Goal: Transaction & Acquisition: Purchase product/service

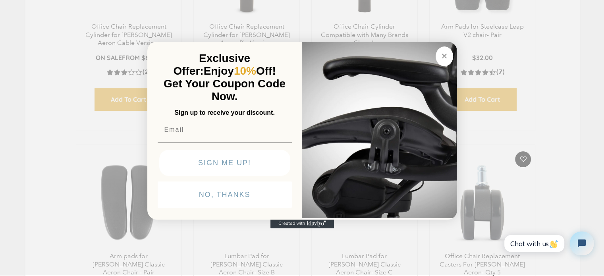
scroll to position [199, 0]
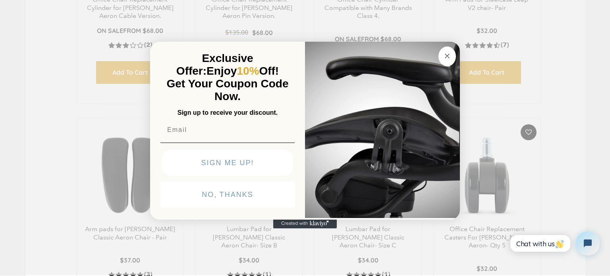
click at [448, 54] on circle "Close dialog" at bounding box center [447, 55] width 9 height 9
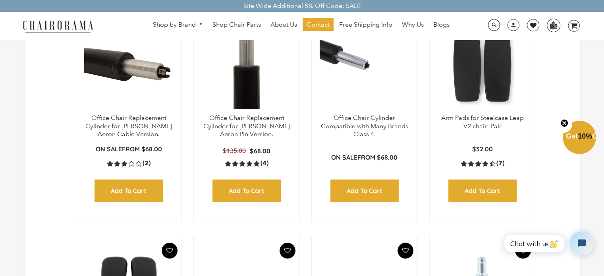
scroll to position [0, 0]
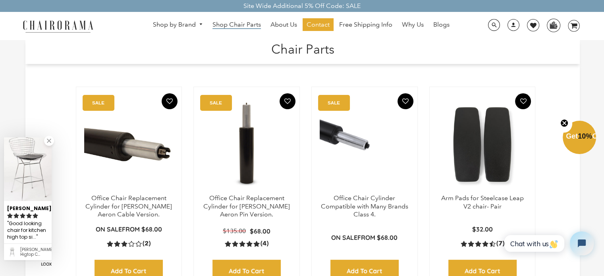
click at [239, 24] on span "Shop Chair Parts" at bounding box center [236, 25] width 48 height 8
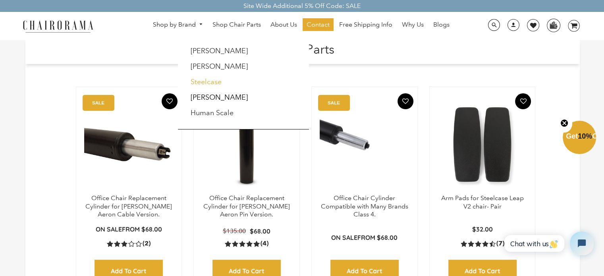
click at [213, 82] on link "Steelcase" at bounding box center [206, 81] width 31 height 9
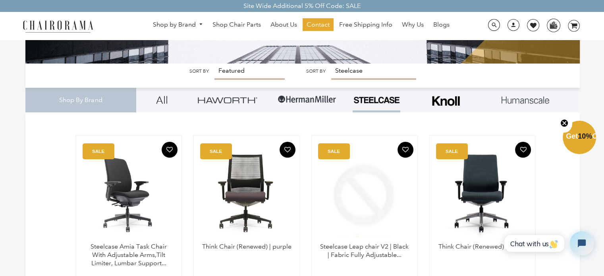
scroll to position [119, 0]
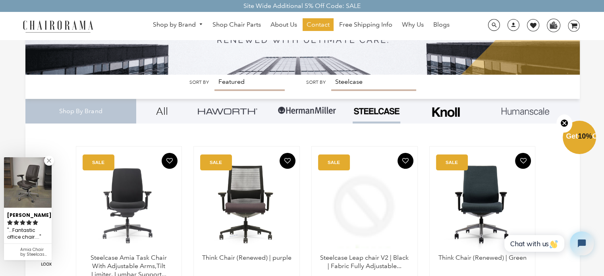
click at [236, 85] on select "Featured Best Selling Alphabetically, A-Z Alphabetically, Z-A Price, low to hig…" at bounding box center [249, 83] width 70 height 16
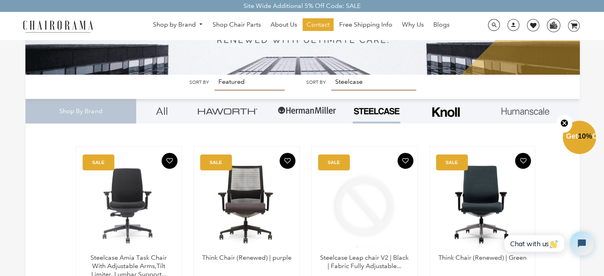
select select "price-ascending"
click at [214, 75] on select "Featured Best Selling Alphabetically, A-Z Alphabetically, Z-A Price, low to hig…" at bounding box center [249, 83] width 70 height 16
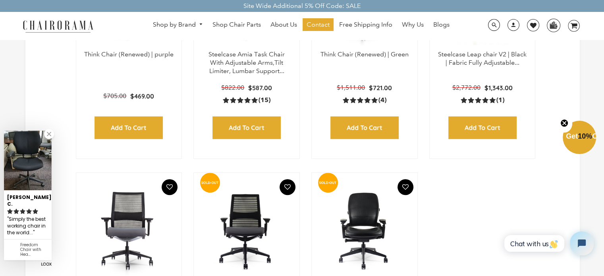
scroll to position [318, 0]
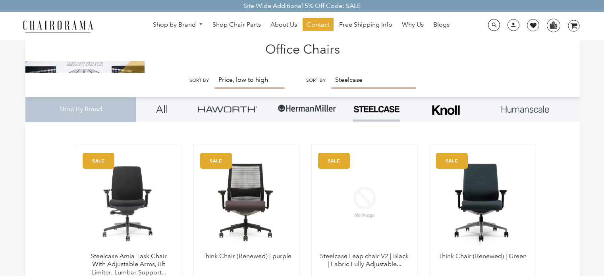
select select "price-ascending"
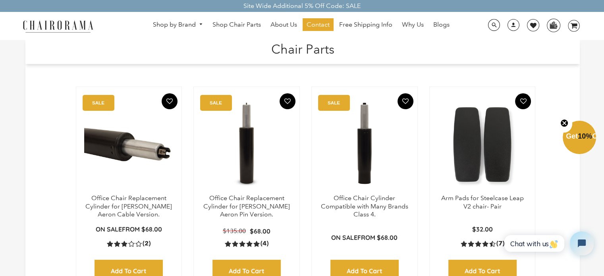
click at [368, 210] on p "Office Chair Cylinder Compatible with Many Brands Class 4." at bounding box center [365, 206] width 90 height 25
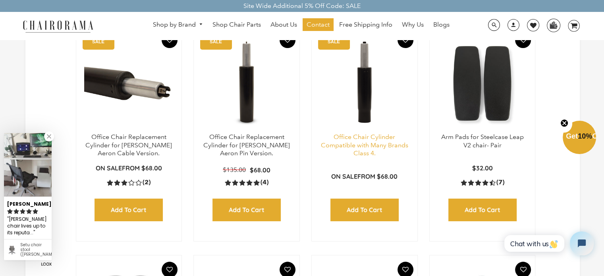
scroll to position [79, 0]
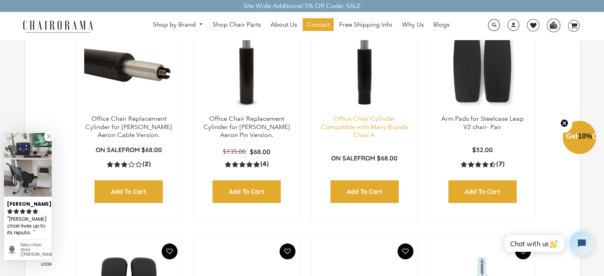
click at [363, 134] on link "Office Chair Cylinder Compatible with Many Brands Class 4." at bounding box center [364, 127] width 87 height 24
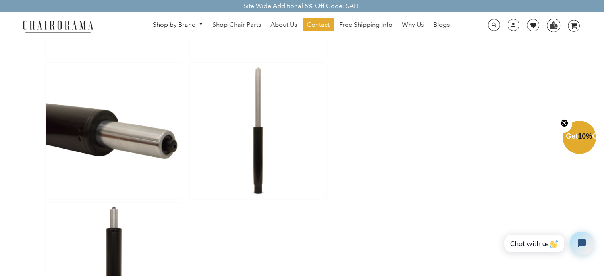
scroll to position [794, 0]
